Goal: Information Seeking & Learning: Find specific fact

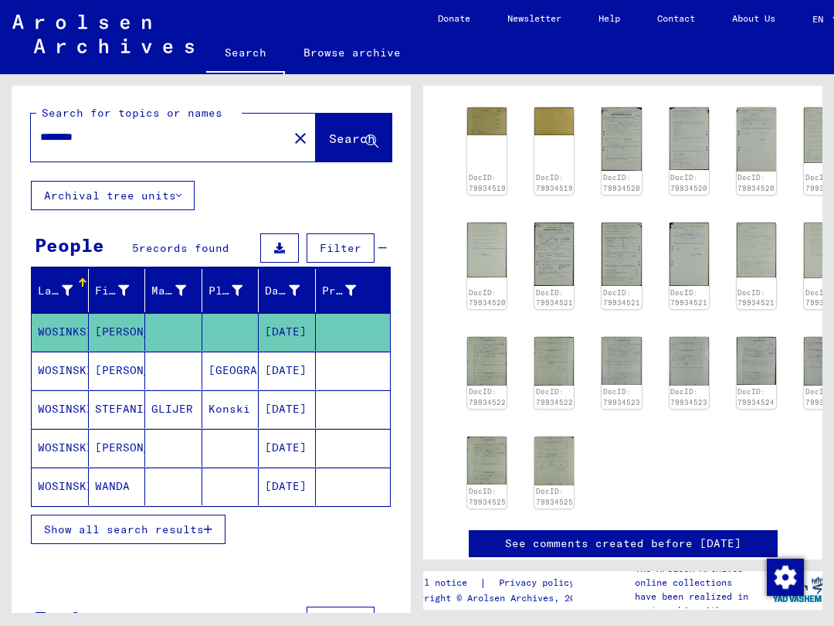
scroll to position [164, 0]
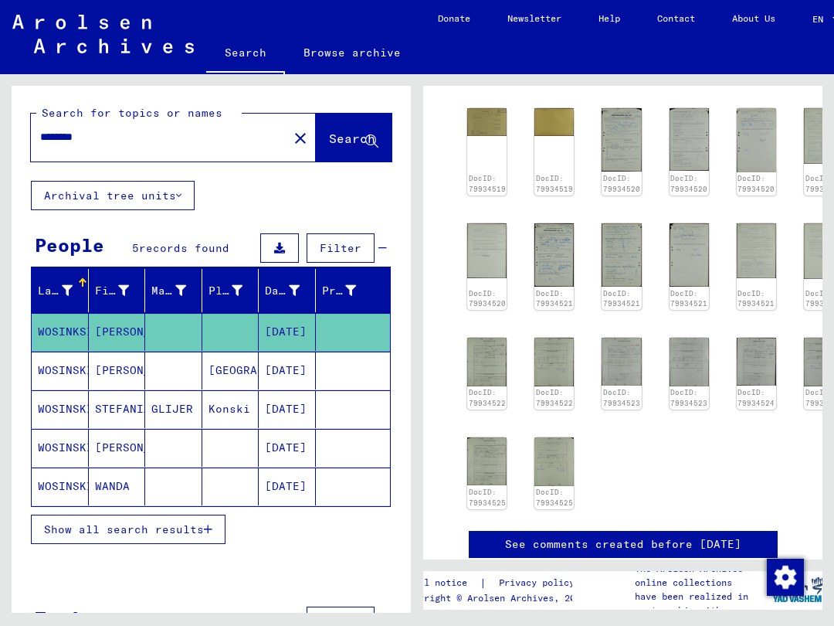
click at [109, 376] on mat-cell "[PERSON_NAME]" at bounding box center [117, 370] width 57 height 38
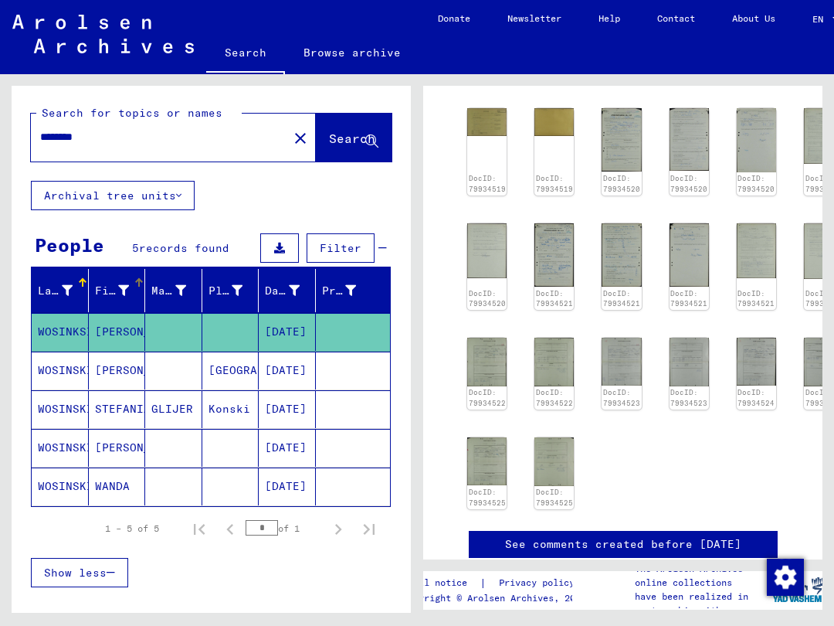
click at [142, 298] on div "First Name" at bounding box center [122, 290] width 54 height 25
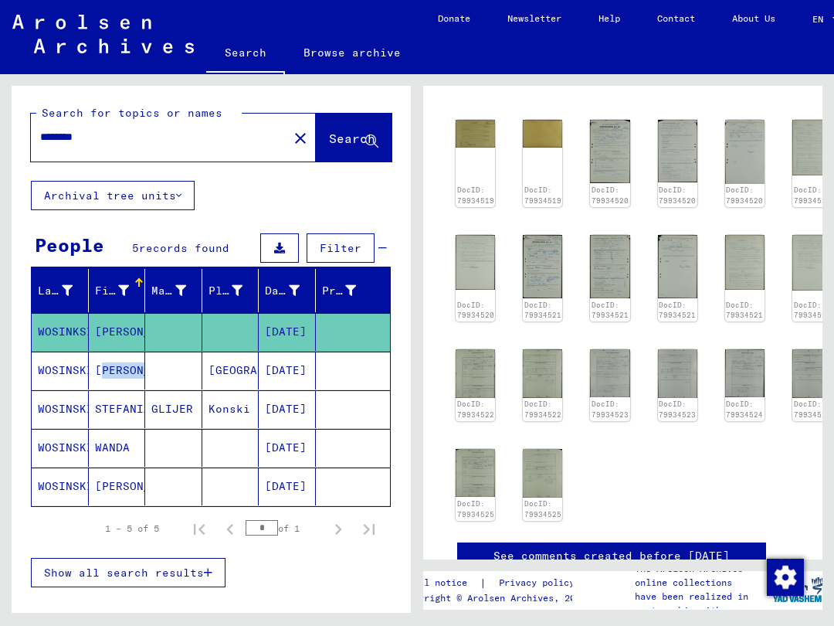
click at [139, 278] on div at bounding box center [139, 279] width 2 height 2
click at [138, 280] on div at bounding box center [139, 283] width 2 height 8
click at [546, 258] on img at bounding box center [542, 266] width 39 height 63
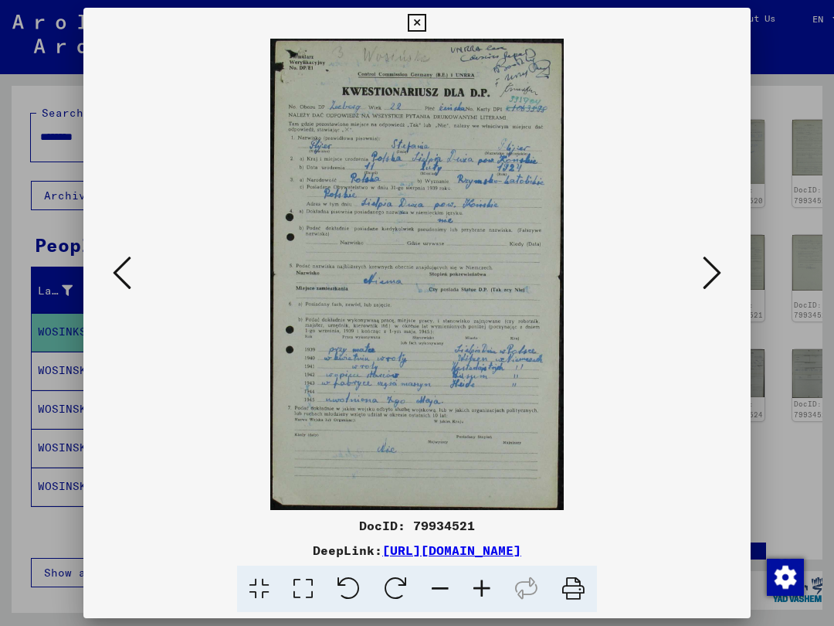
click at [703, 272] on icon at bounding box center [712, 272] width 19 height 37
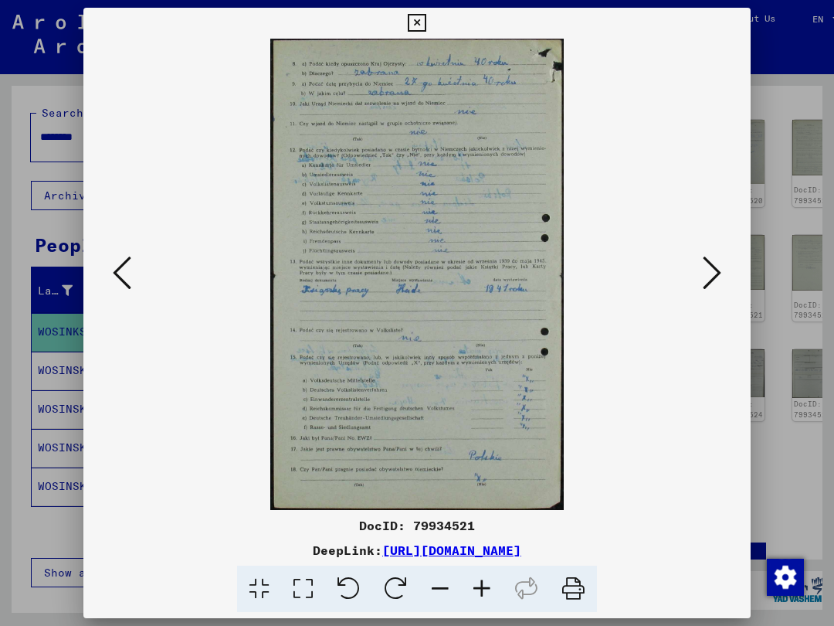
click at [430, 20] on button at bounding box center [416, 23] width 27 height 31
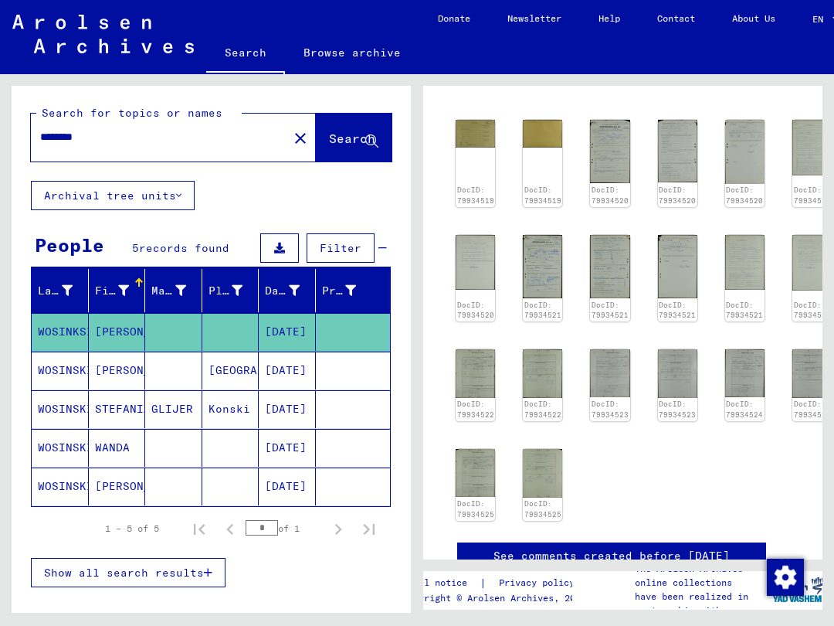
click at [470, 164] on div "DocID: 79934519" at bounding box center [475, 163] width 39 height 87
click at [477, 138] on img at bounding box center [475, 134] width 39 height 28
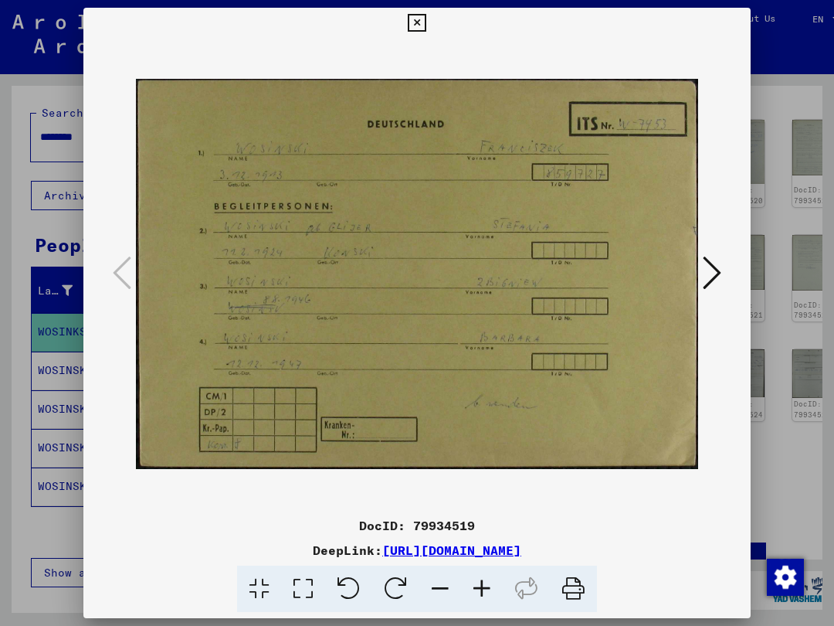
click at [426, 25] on icon at bounding box center [417, 23] width 18 height 19
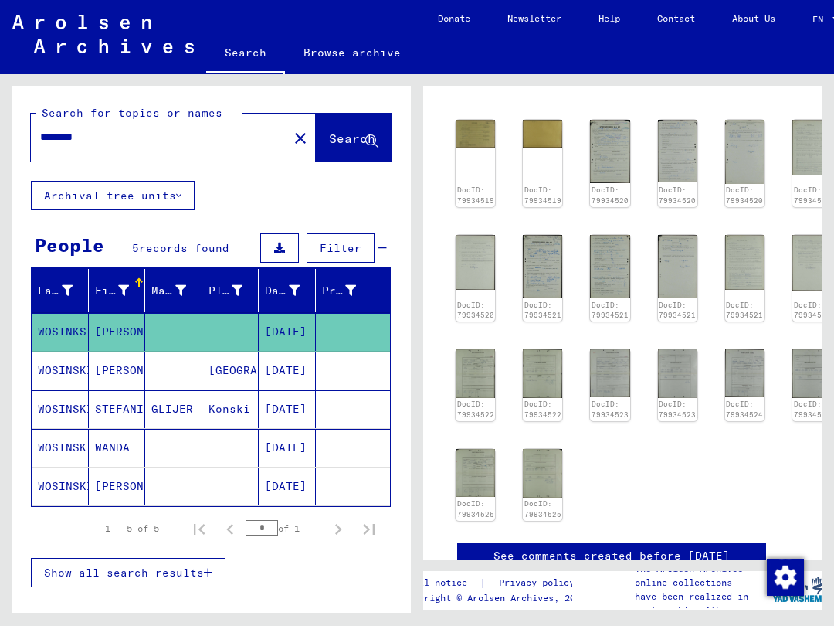
click at [539, 129] on img at bounding box center [542, 133] width 39 height 27
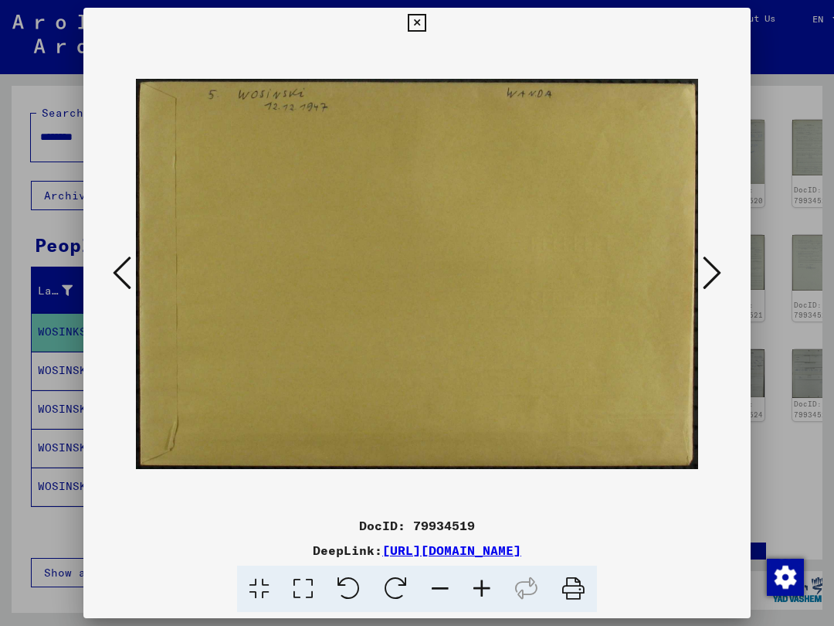
click at [426, 25] on icon at bounding box center [417, 23] width 18 height 19
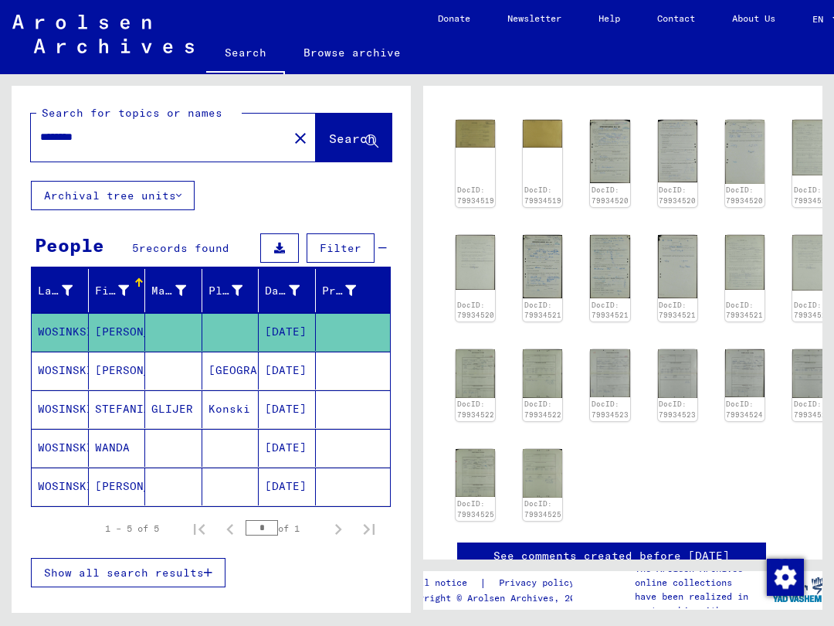
click at [483, 131] on img at bounding box center [475, 134] width 39 height 28
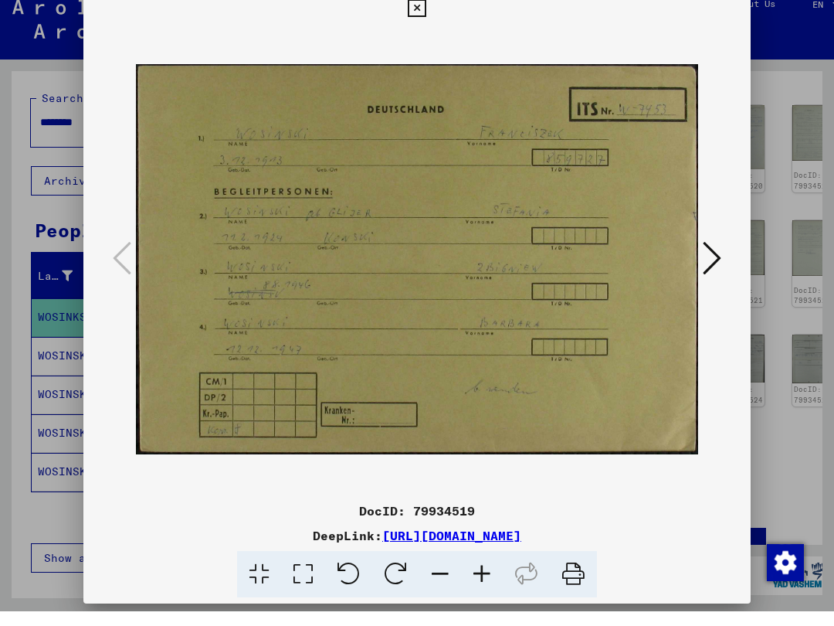
click at [426, 14] on icon at bounding box center [417, 23] width 18 height 19
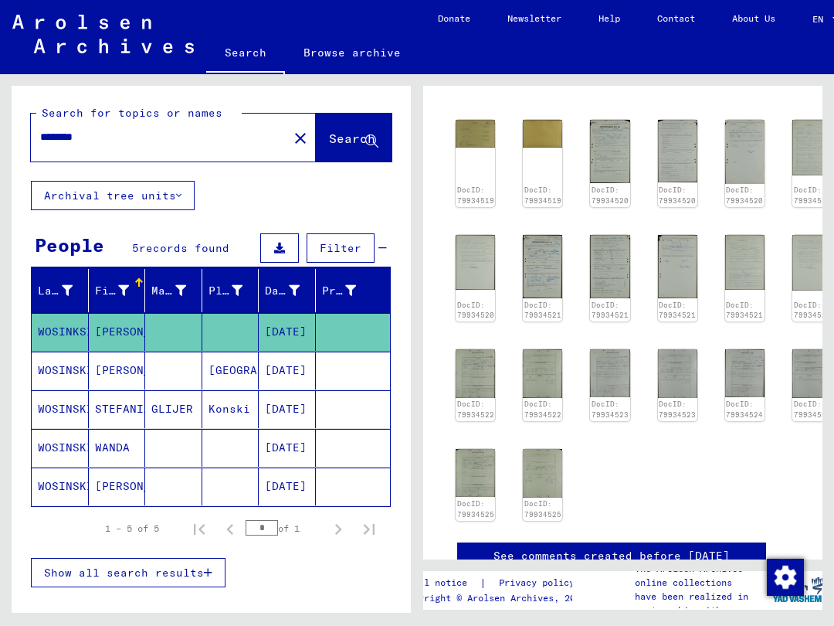
click at [600, 141] on img at bounding box center [609, 151] width 39 height 63
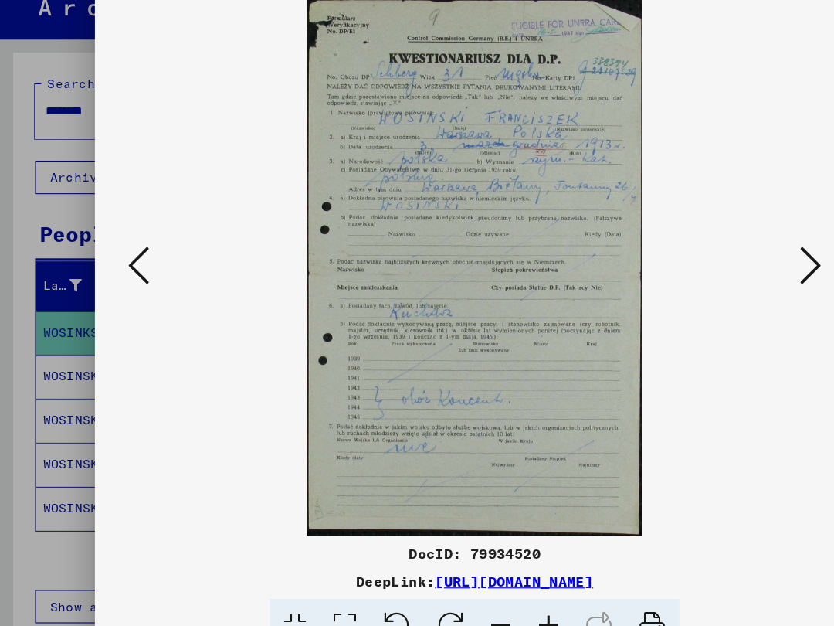
click at [703, 254] on icon at bounding box center [712, 272] width 19 height 37
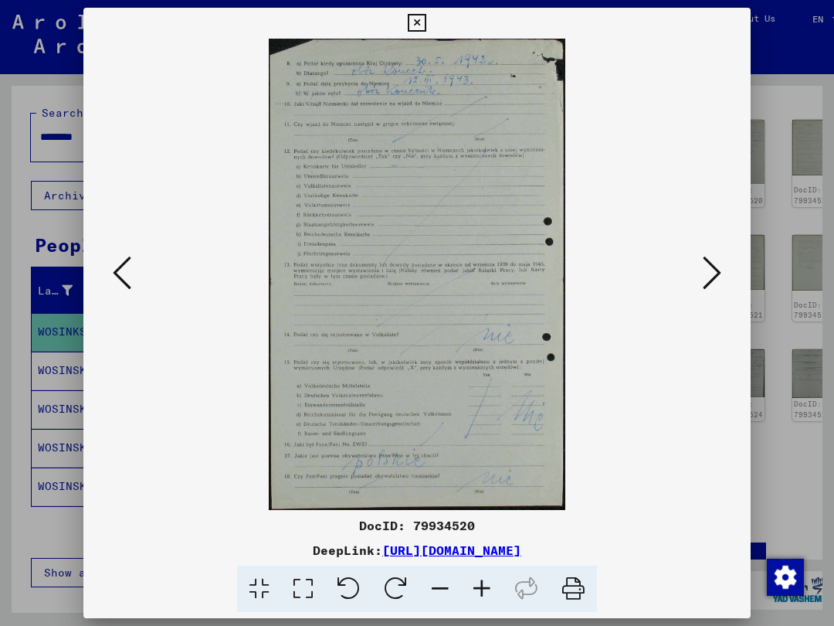
click at [426, 28] on icon at bounding box center [417, 23] width 18 height 19
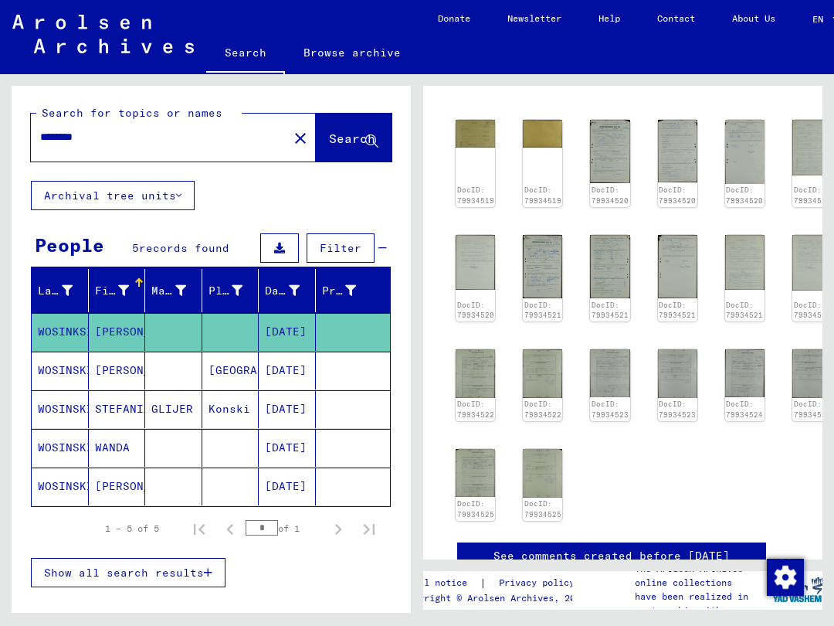
click at [604, 350] on img at bounding box center [609, 373] width 39 height 48
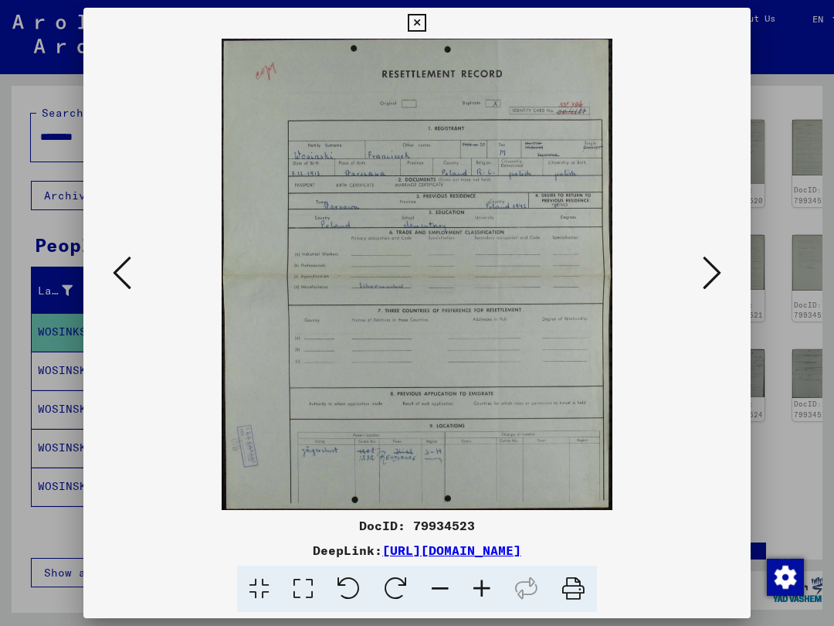
click at [426, 17] on icon at bounding box center [417, 23] width 18 height 19
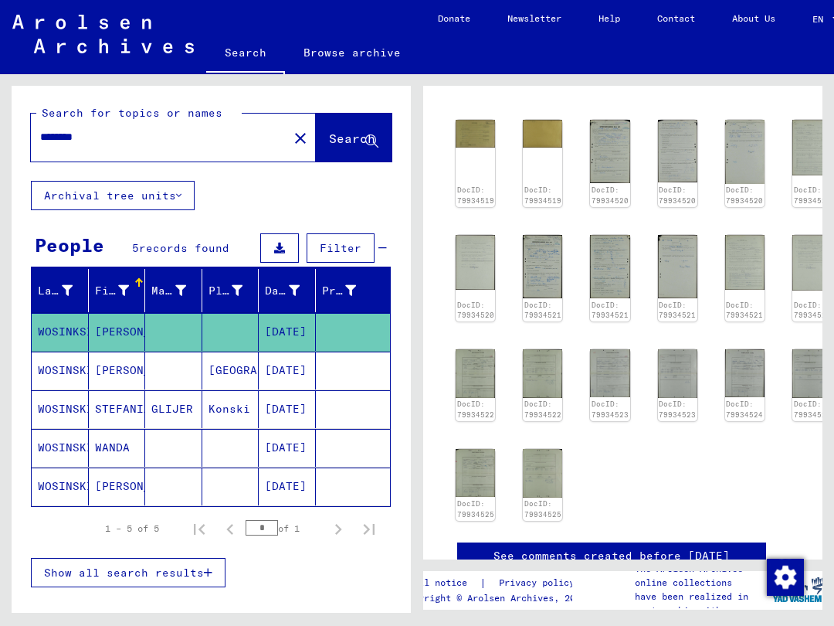
click at [606, 243] on img at bounding box center [609, 266] width 39 height 63
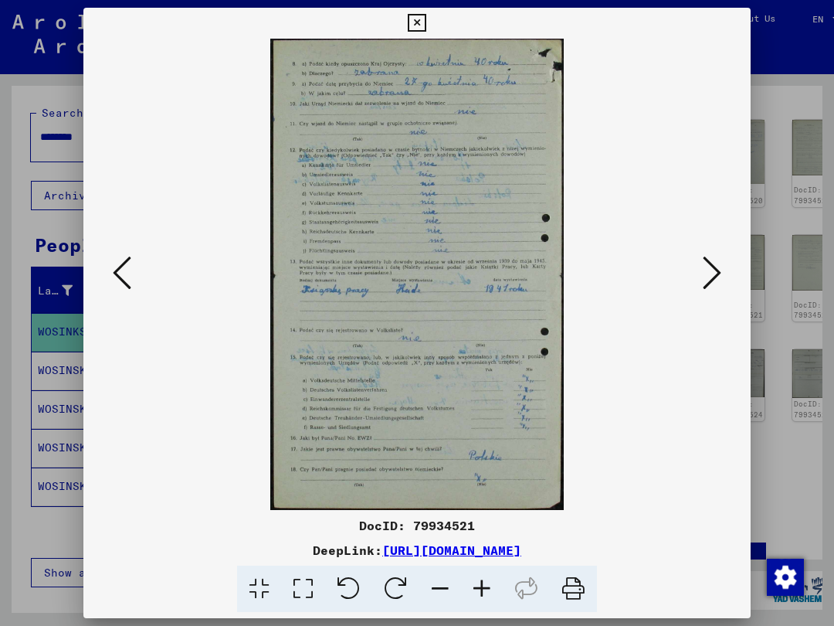
click at [698, 268] on button at bounding box center [712, 274] width 28 height 44
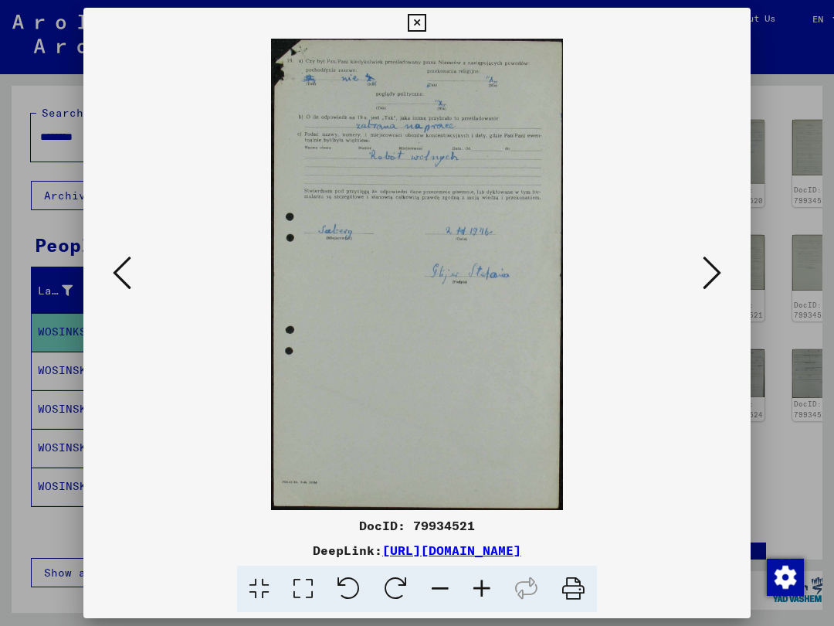
click at [703, 279] on icon at bounding box center [712, 272] width 19 height 37
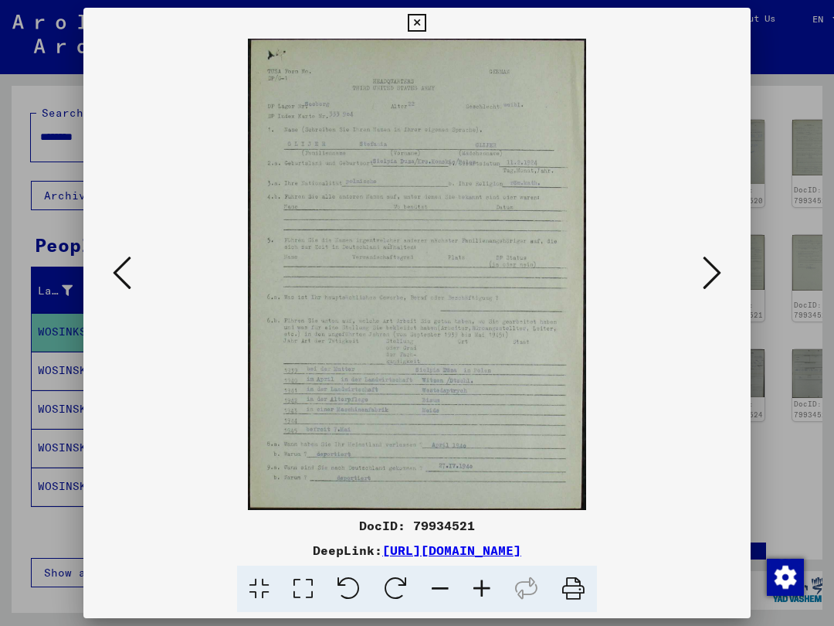
click at [703, 267] on icon at bounding box center [712, 272] width 19 height 37
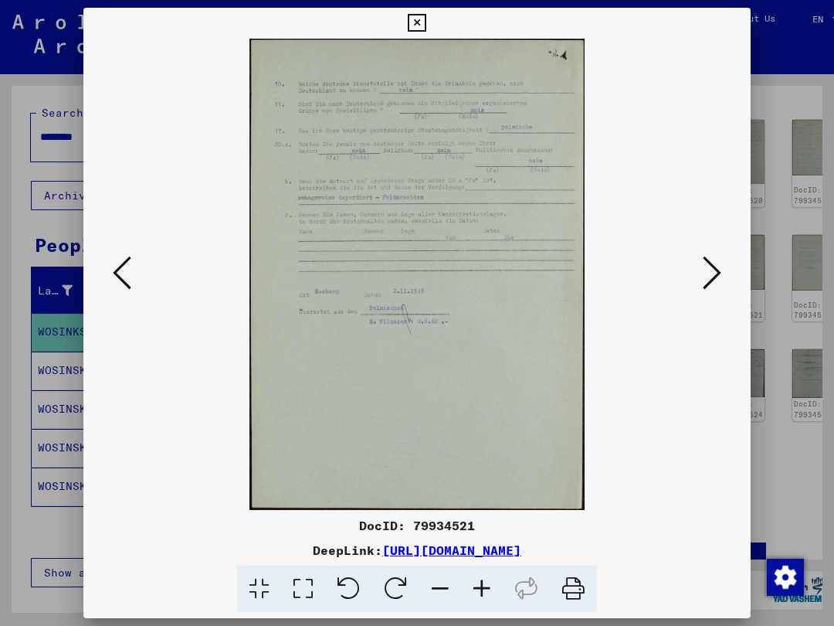
click at [703, 276] on icon at bounding box center [712, 272] width 19 height 37
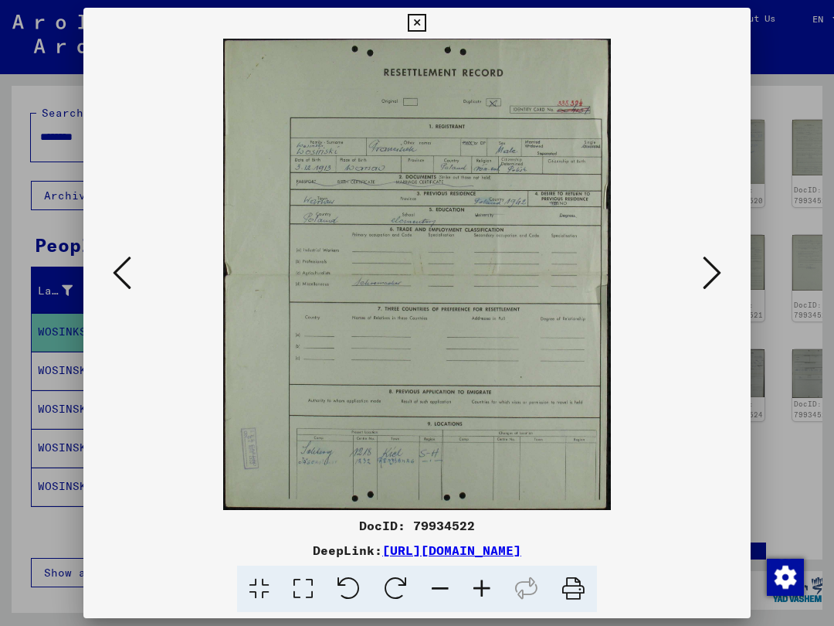
click at [703, 280] on icon at bounding box center [712, 272] width 19 height 37
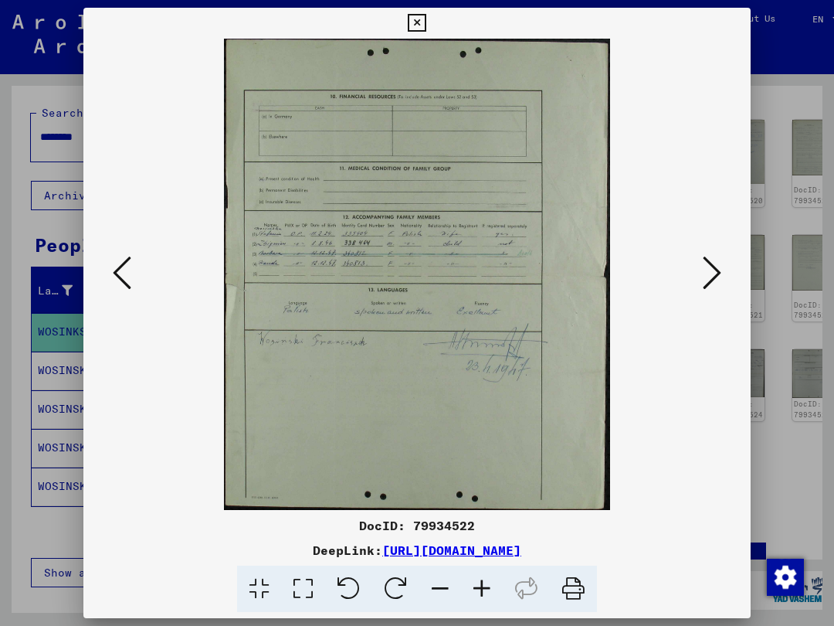
click at [703, 279] on icon at bounding box center [712, 272] width 19 height 37
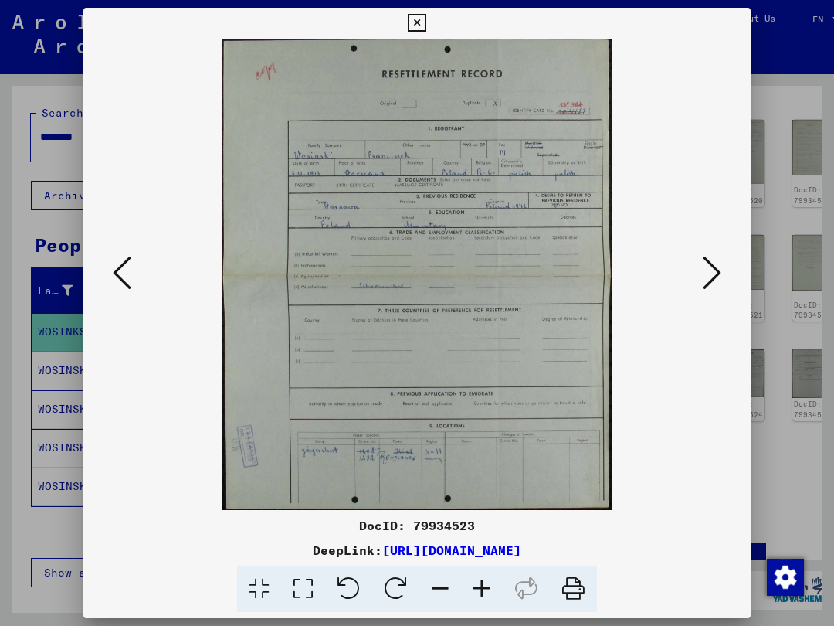
click at [703, 276] on icon at bounding box center [712, 272] width 19 height 37
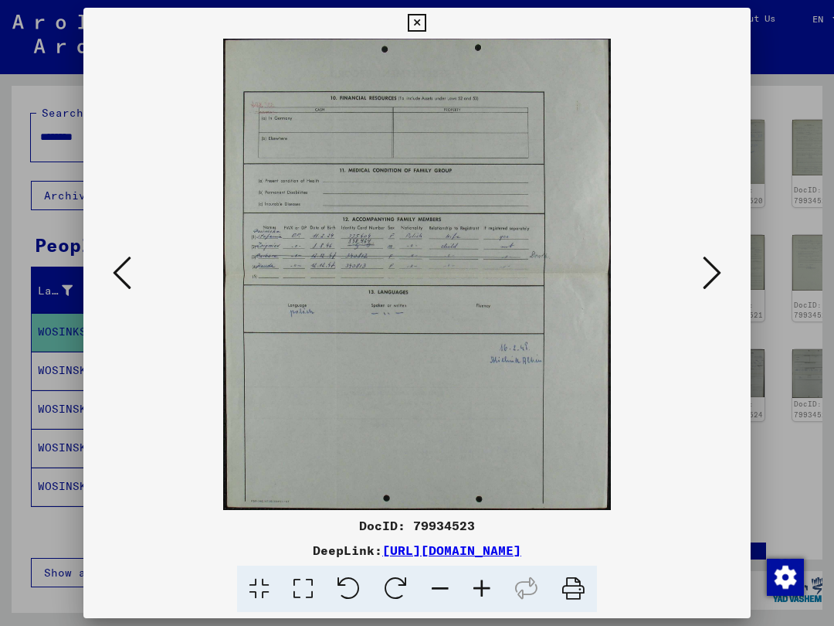
click at [698, 271] on button at bounding box center [712, 274] width 28 height 44
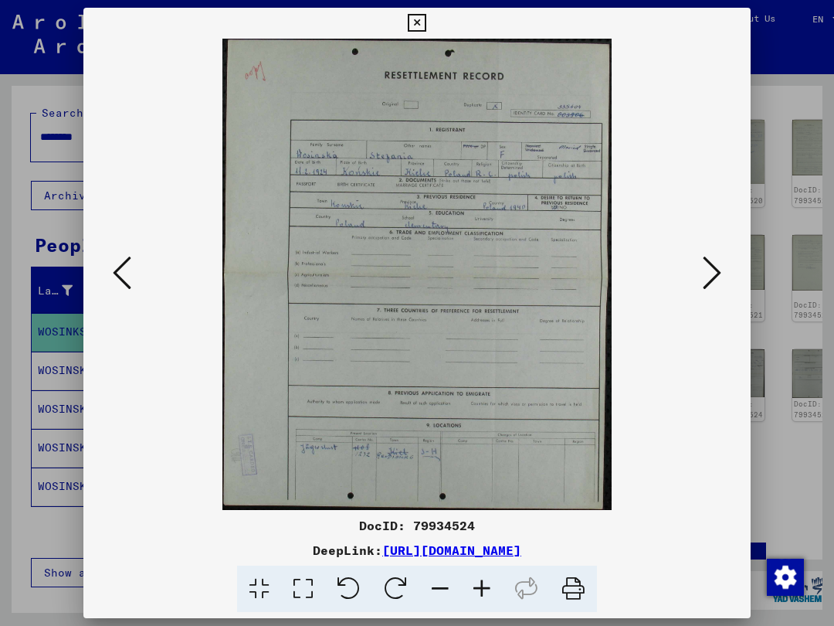
click at [703, 279] on icon at bounding box center [712, 272] width 19 height 37
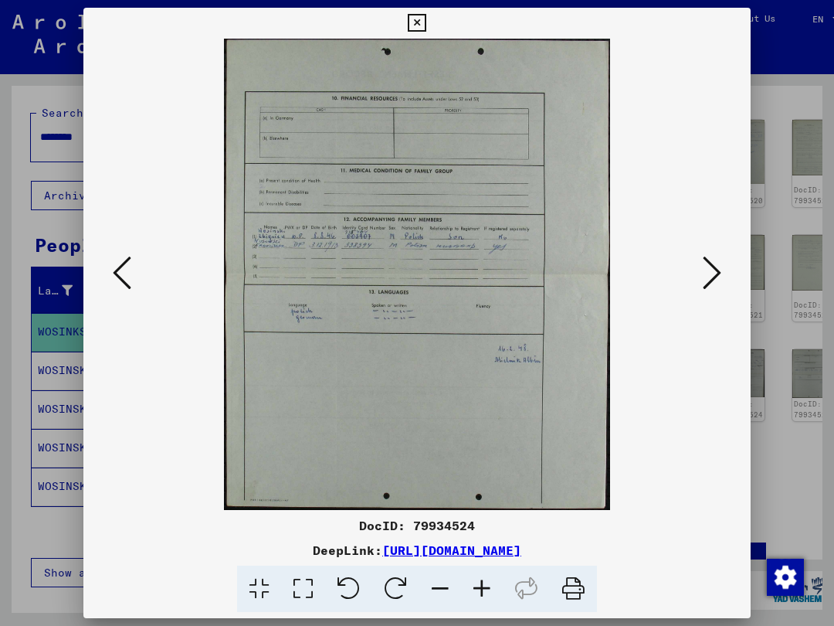
click at [703, 280] on icon at bounding box center [712, 272] width 19 height 37
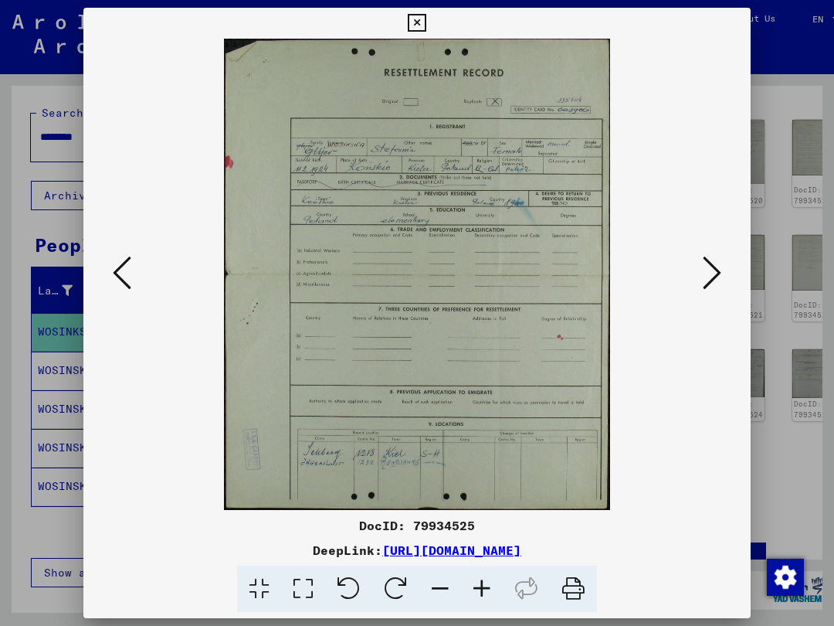
click at [703, 263] on icon at bounding box center [712, 272] width 19 height 37
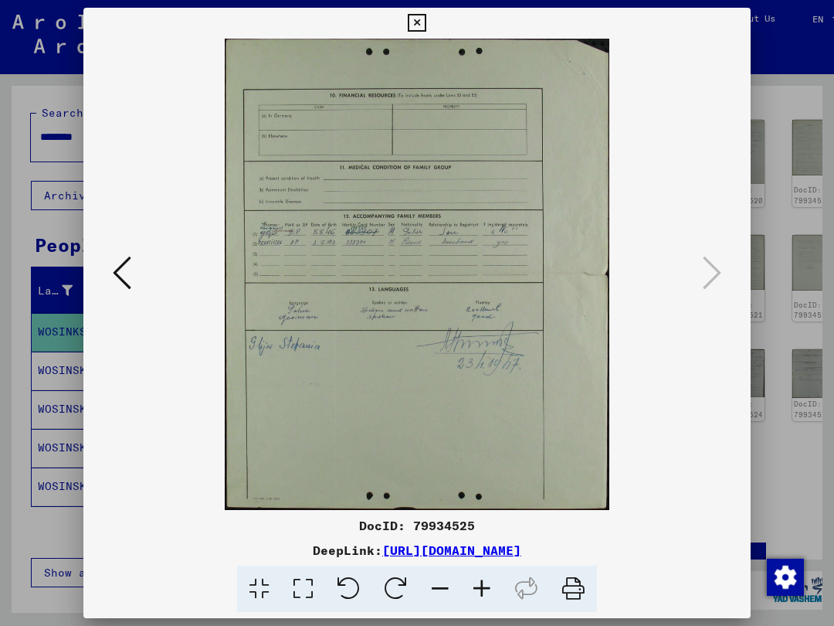
click at [136, 274] on button at bounding box center [122, 274] width 28 height 44
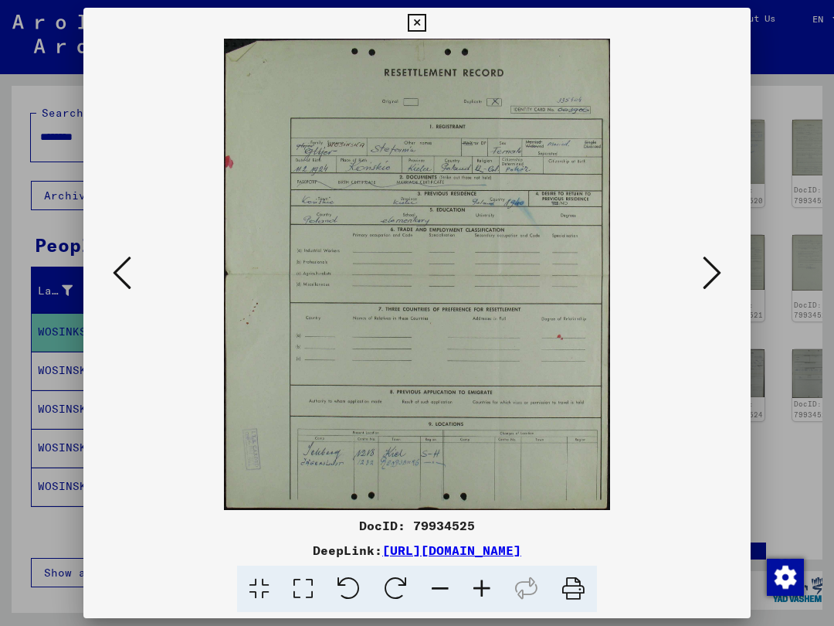
click at [131, 268] on icon at bounding box center [122, 272] width 19 height 37
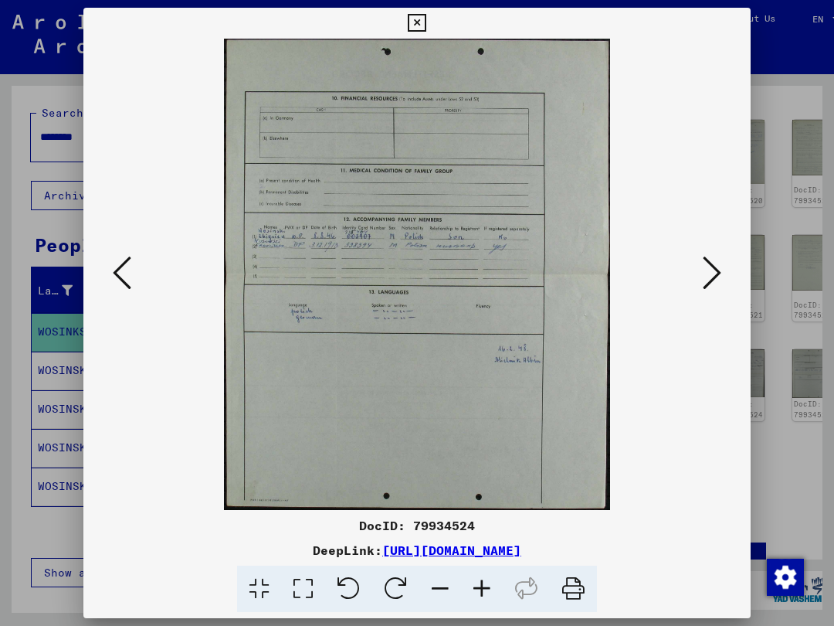
click at [131, 261] on icon at bounding box center [122, 272] width 19 height 37
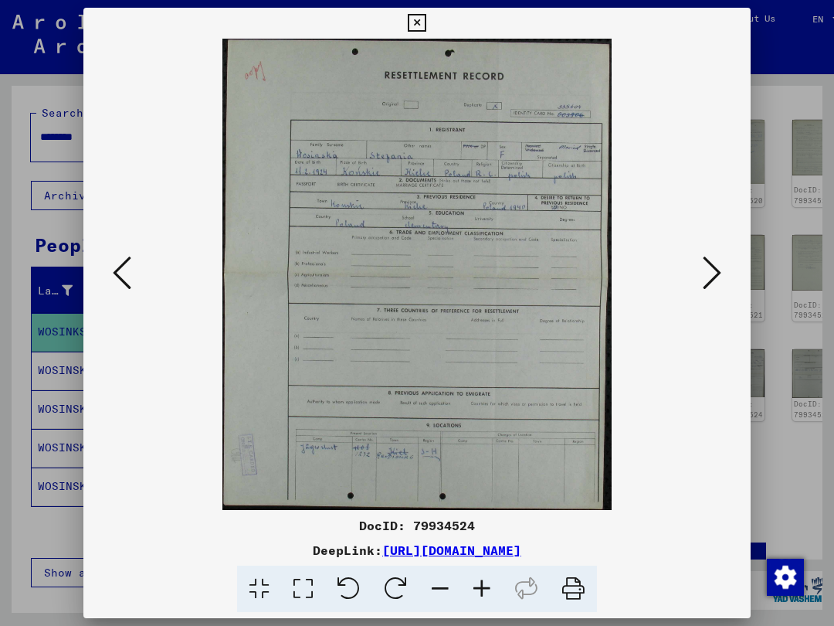
click at [131, 267] on icon at bounding box center [122, 272] width 19 height 37
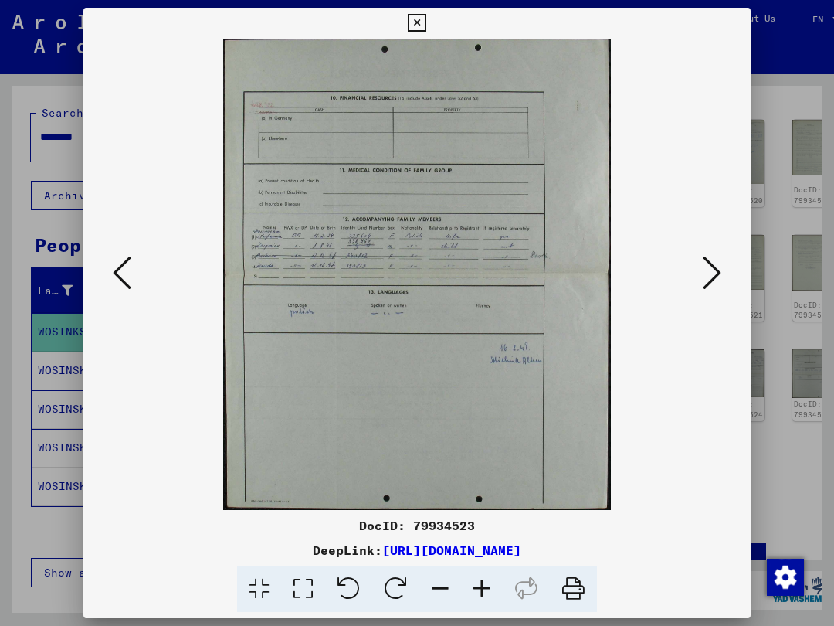
click at [131, 281] on icon at bounding box center [122, 272] width 19 height 37
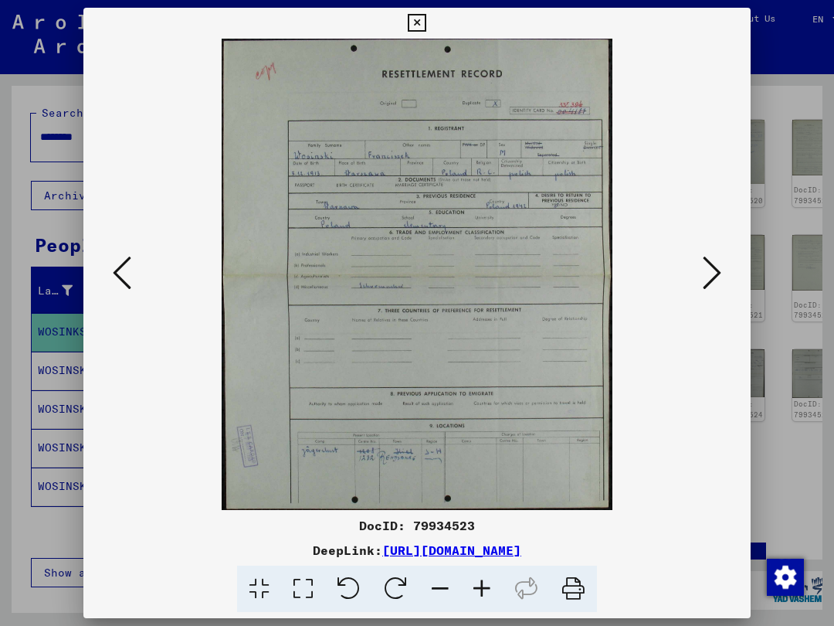
click at [131, 281] on icon at bounding box center [122, 272] width 19 height 37
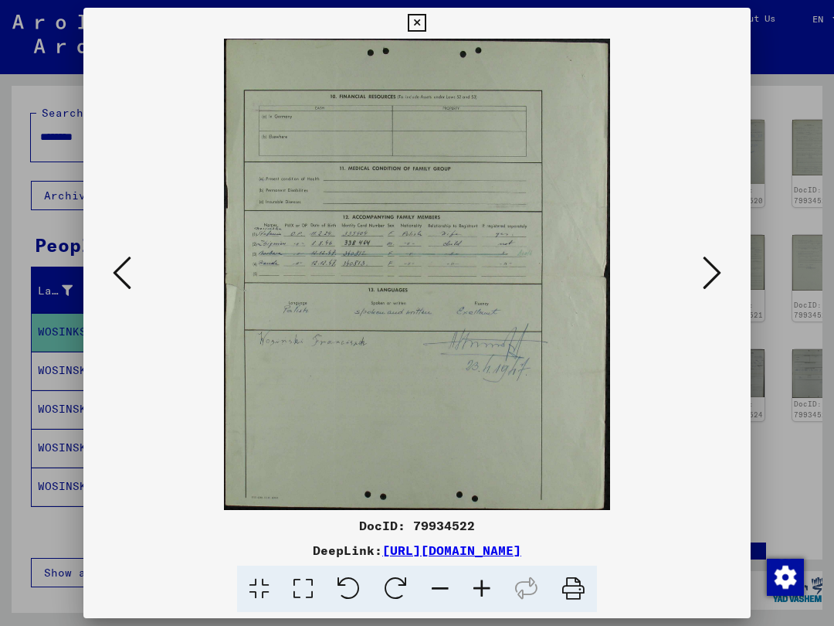
click at [131, 280] on icon at bounding box center [122, 272] width 19 height 37
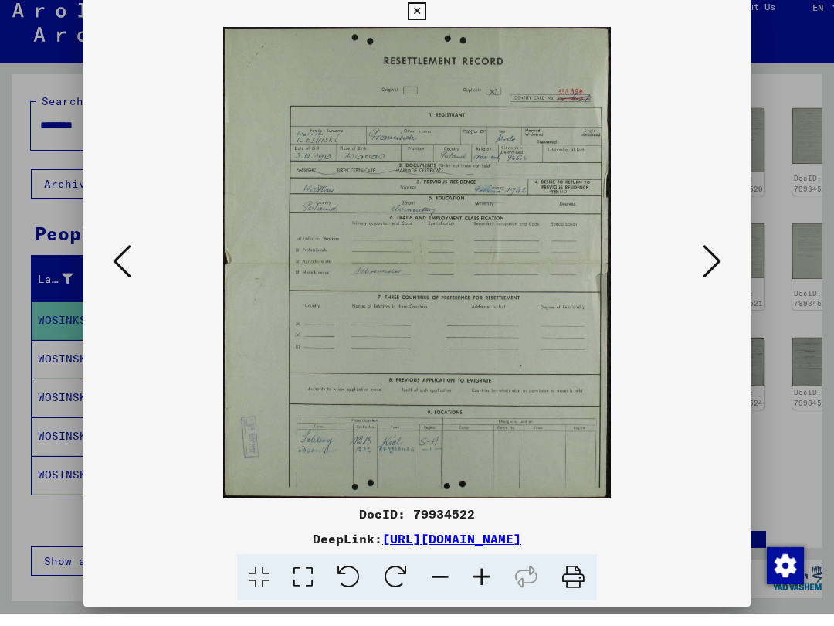
click at [131, 256] on icon at bounding box center [122, 272] width 19 height 37
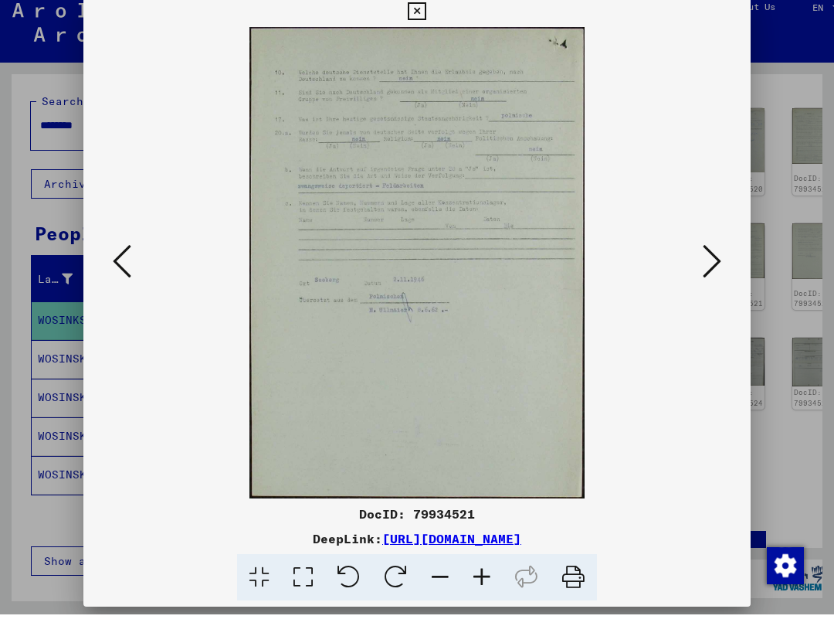
click at [136, 267] on button at bounding box center [122, 274] width 28 height 44
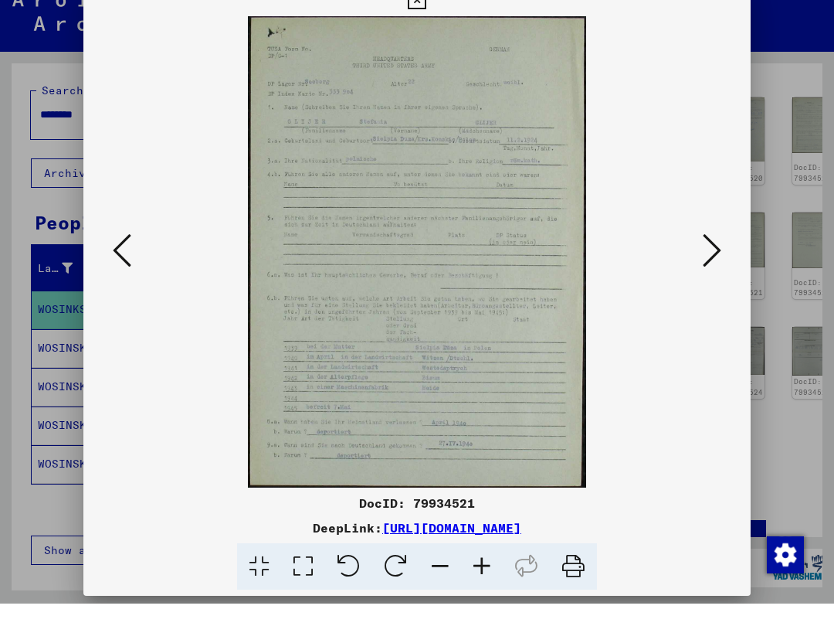
click at [131, 258] on icon at bounding box center [122, 272] width 19 height 37
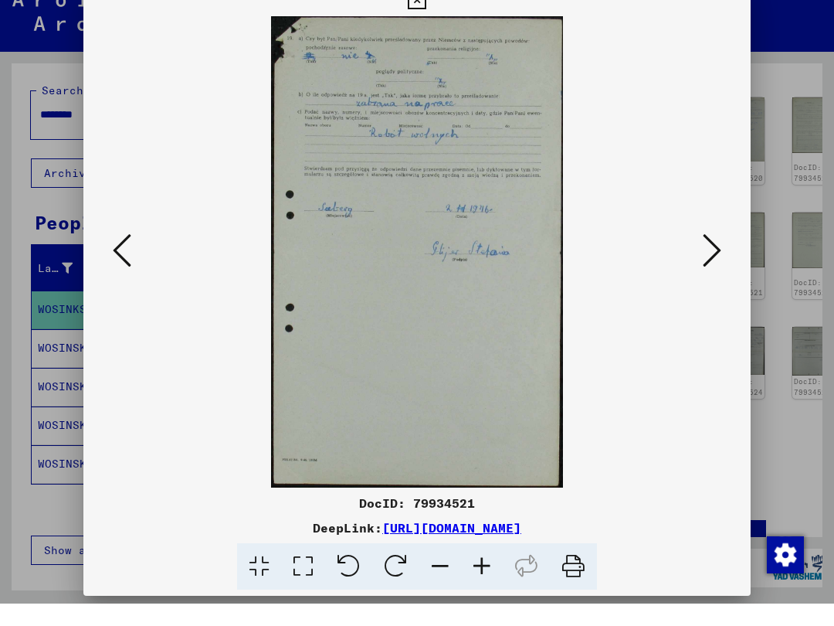
click at [131, 254] on icon at bounding box center [122, 272] width 19 height 37
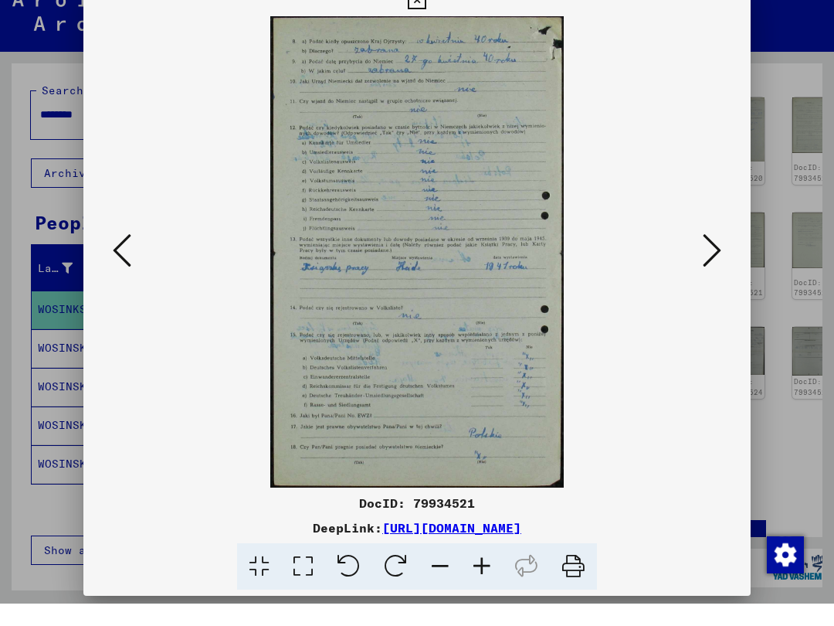
click at [136, 270] on button at bounding box center [122, 274] width 28 height 44
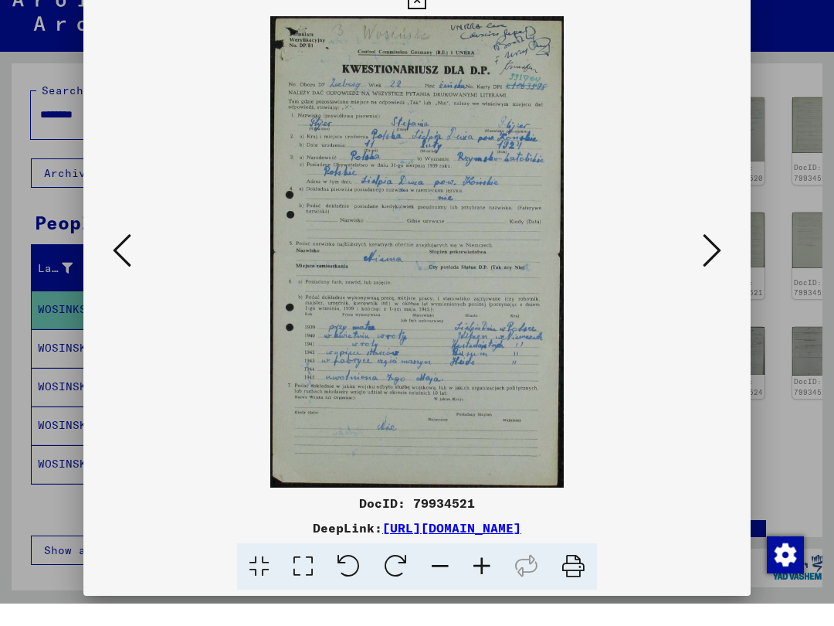
click at [131, 254] on icon at bounding box center [122, 272] width 19 height 37
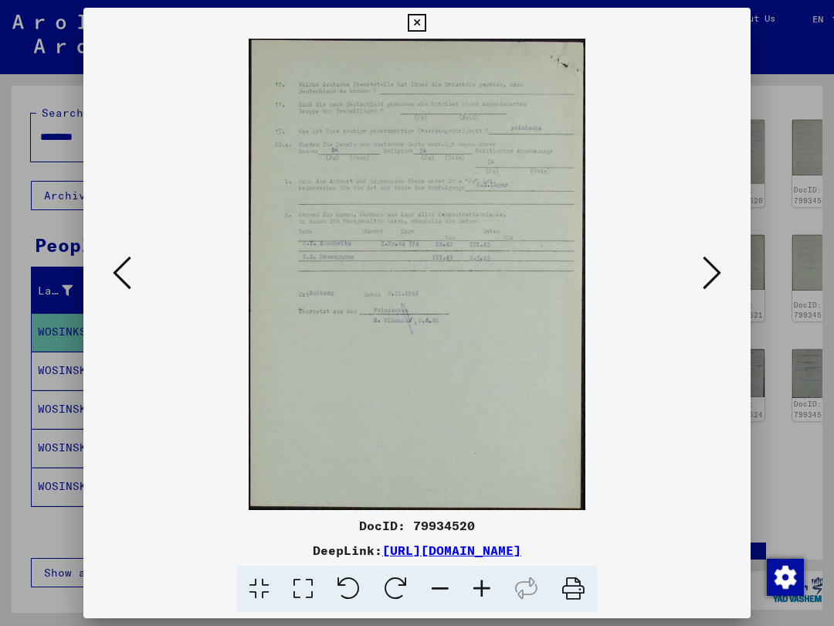
click at [158, 239] on div at bounding box center [416, 274] width 667 height 471
click at [131, 276] on icon at bounding box center [122, 272] width 19 height 37
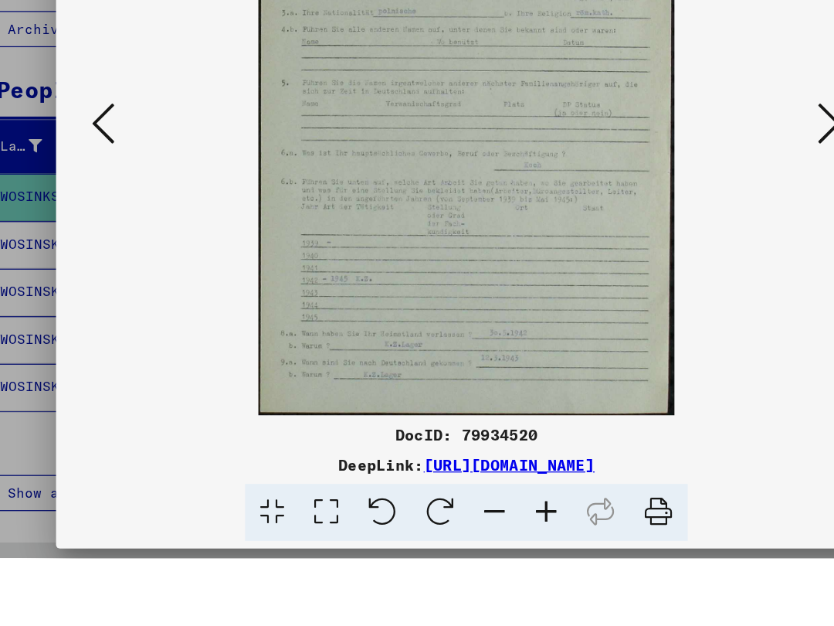
click at [703, 254] on icon at bounding box center [712, 272] width 19 height 37
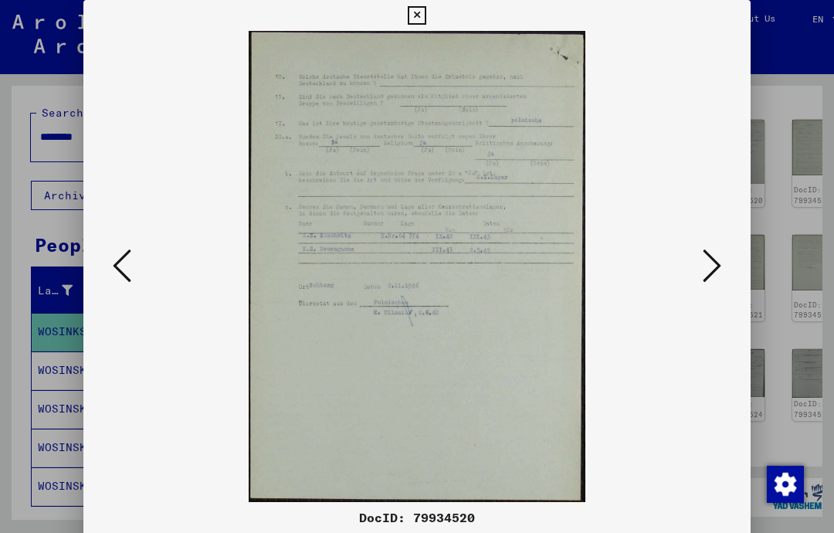
click at [426, 13] on icon at bounding box center [417, 15] width 18 height 19
